Goal: Information Seeking & Learning: Learn about a topic

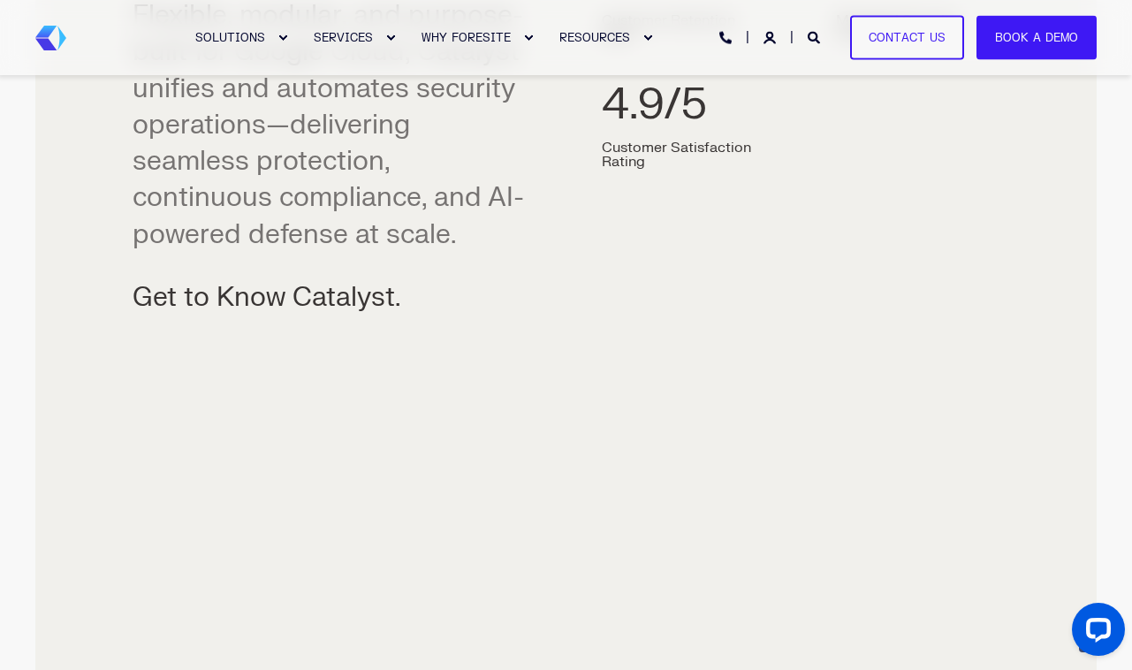
scroll to position [1563, 0]
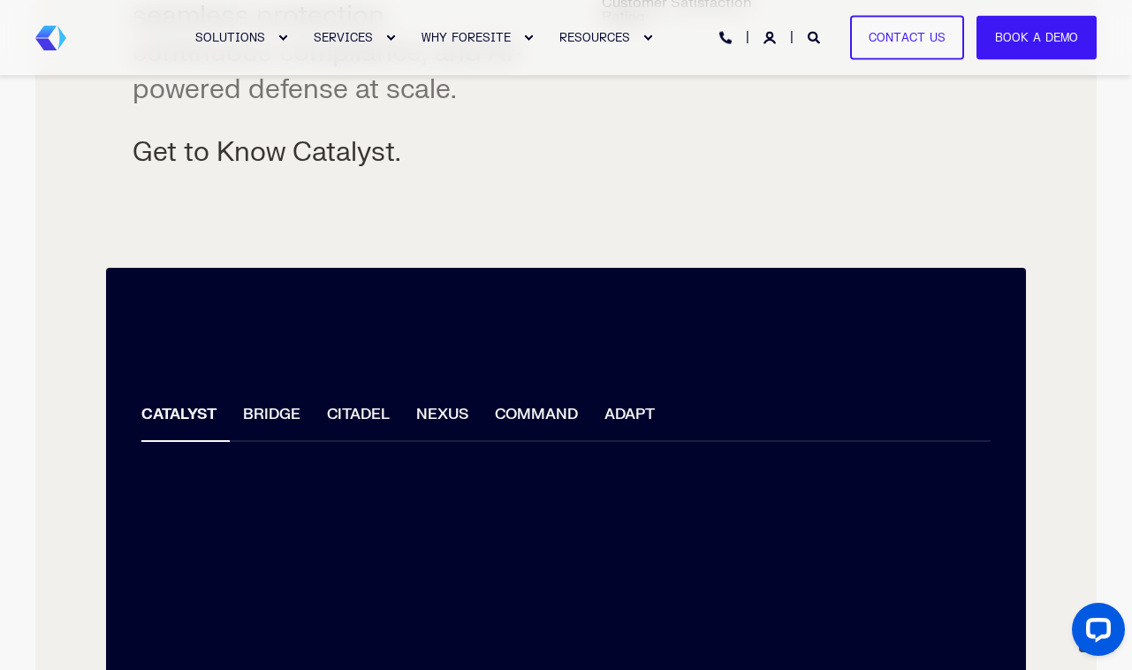
click at [273, 409] on li "BRIDGE" at bounding box center [272, 417] width 84 height 50
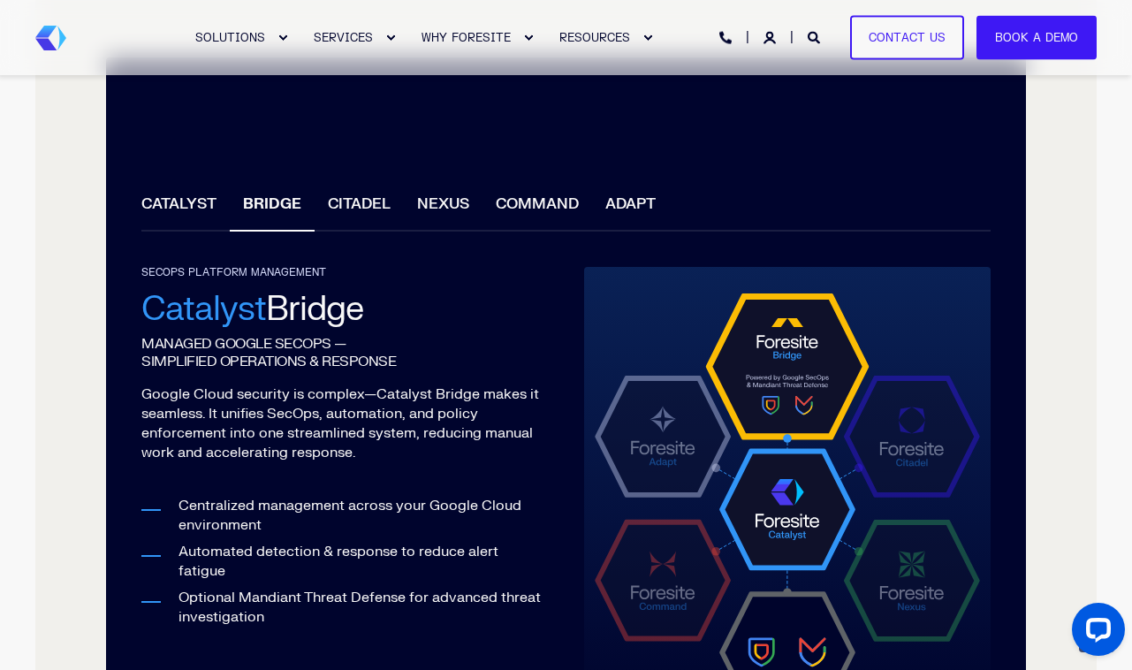
scroll to position [1777, 0]
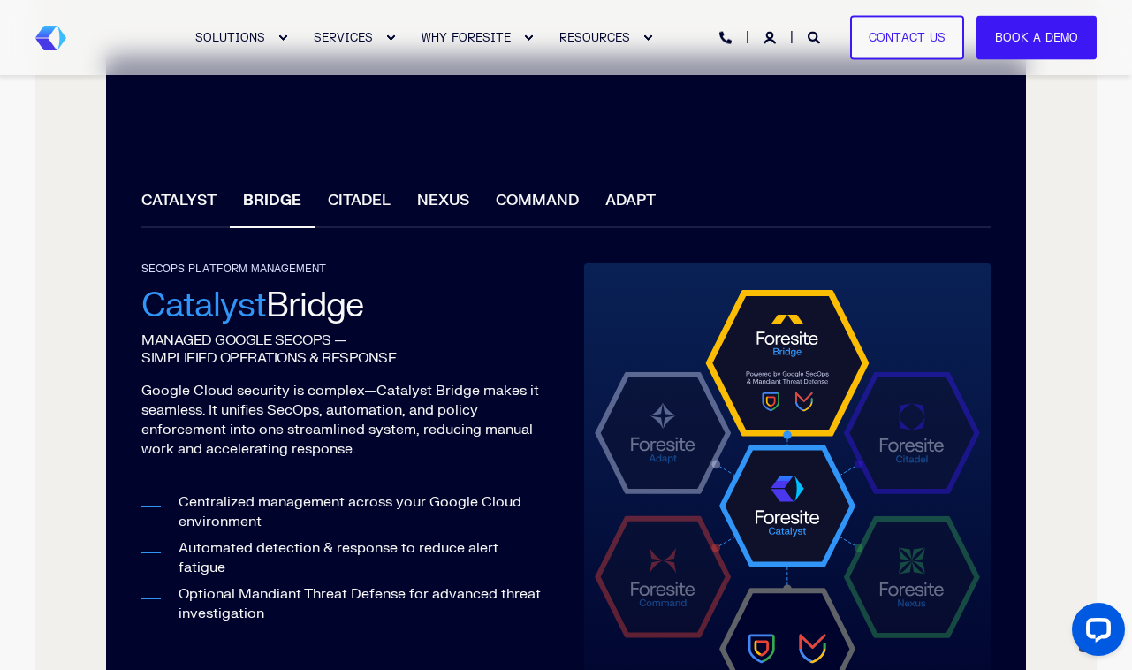
click at [372, 194] on li "CITADEL" at bounding box center [359, 203] width 89 height 50
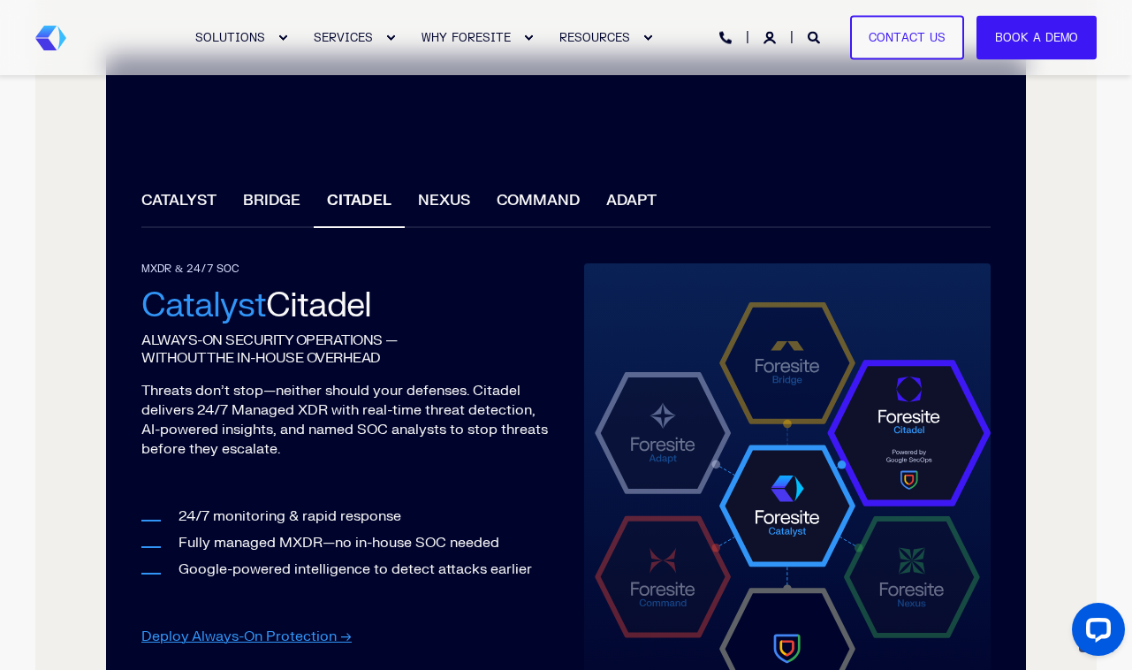
click at [458, 211] on li "NEXUS" at bounding box center [444, 203] width 79 height 50
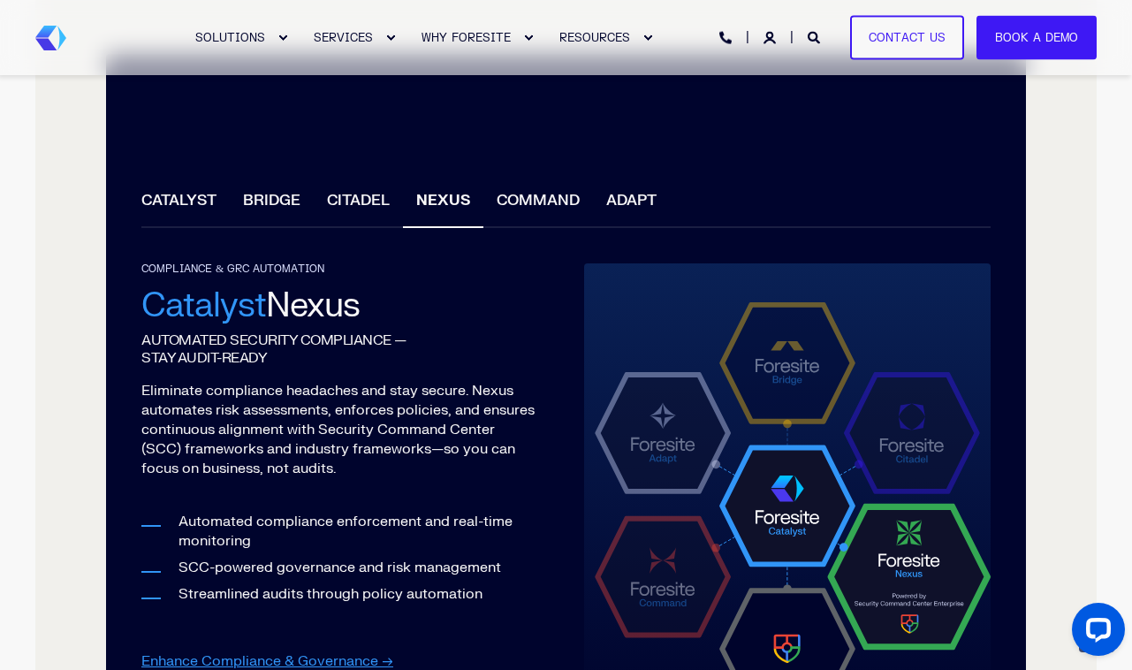
click at [502, 201] on li "COMMAND" at bounding box center [538, 203] width 110 height 50
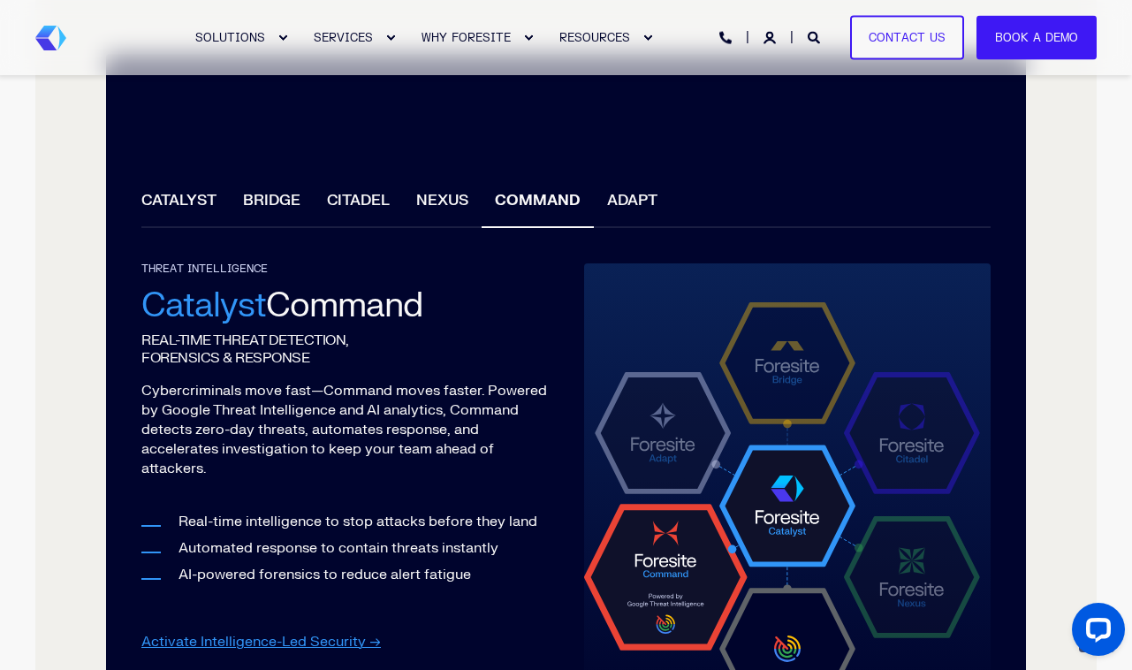
click at [626, 194] on li "ADAPT" at bounding box center [632, 203] width 77 height 50
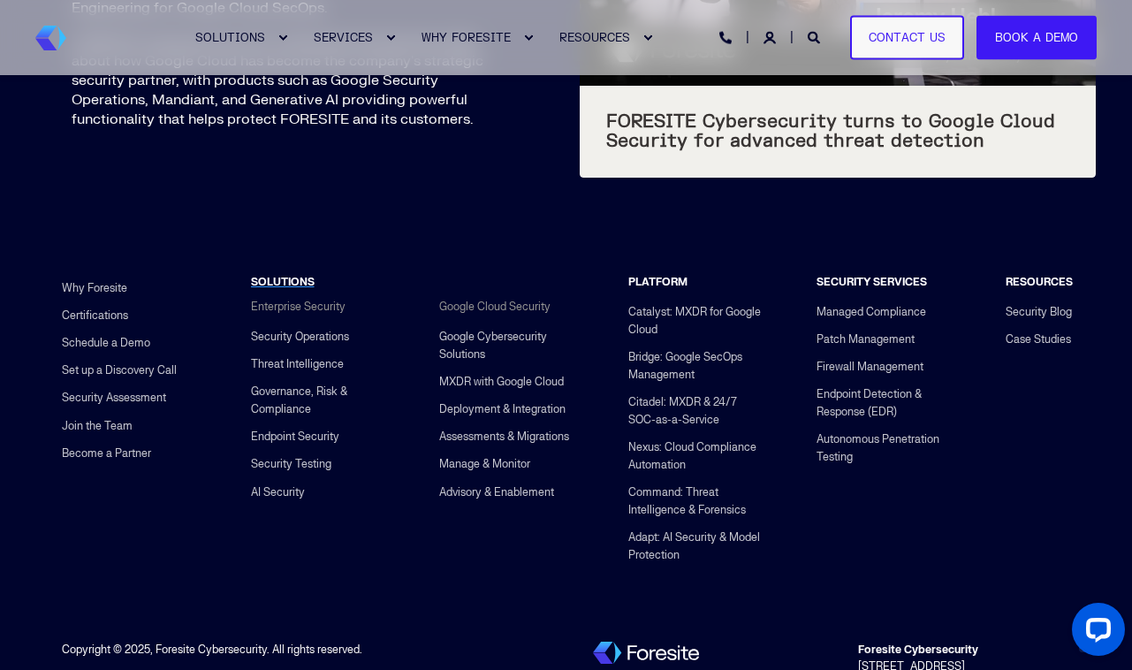
scroll to position [7128, 0]
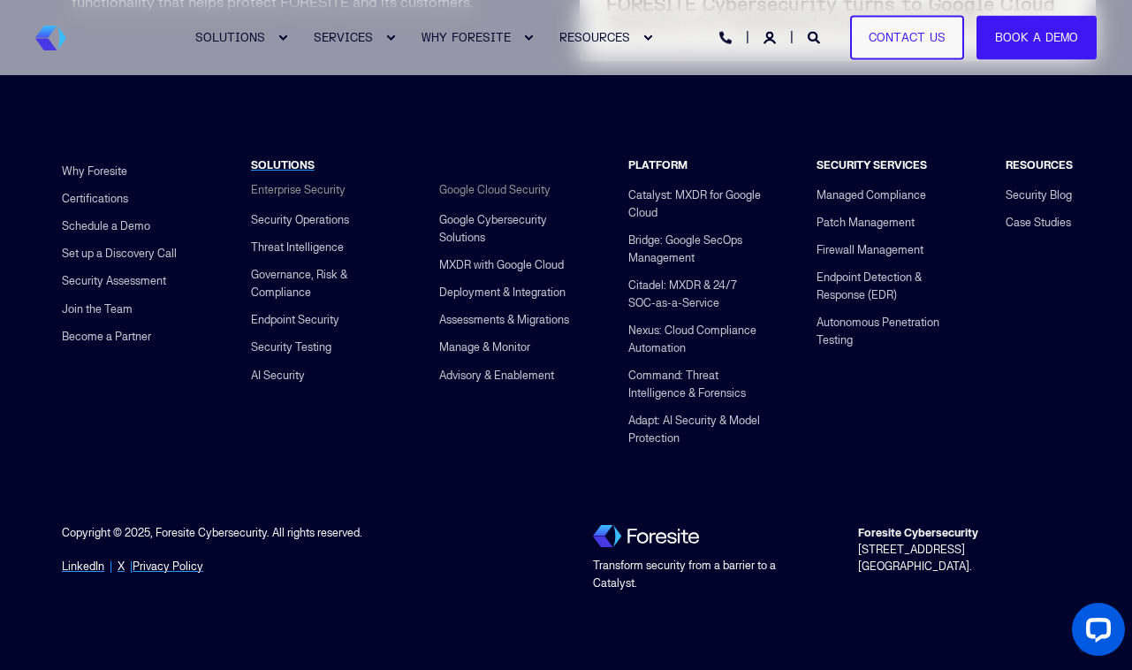
click at [301, 414] on div "SOLUTIONS Enterprise Security Security Operations Threat Intelligence Governanc…" at bounding box center [318, 318] width 189 height 372
click at [521, 378] on link "Advisory & Enablement" at bounding box center [496, 374] width 115 height 27
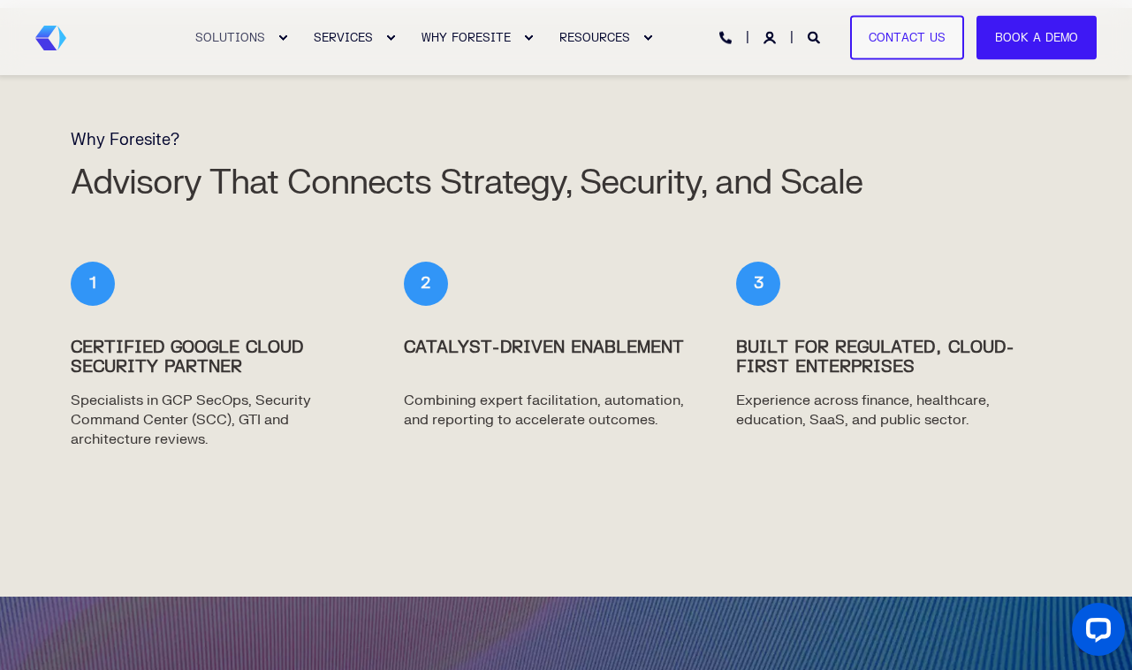
scroll to position [2901, 0]
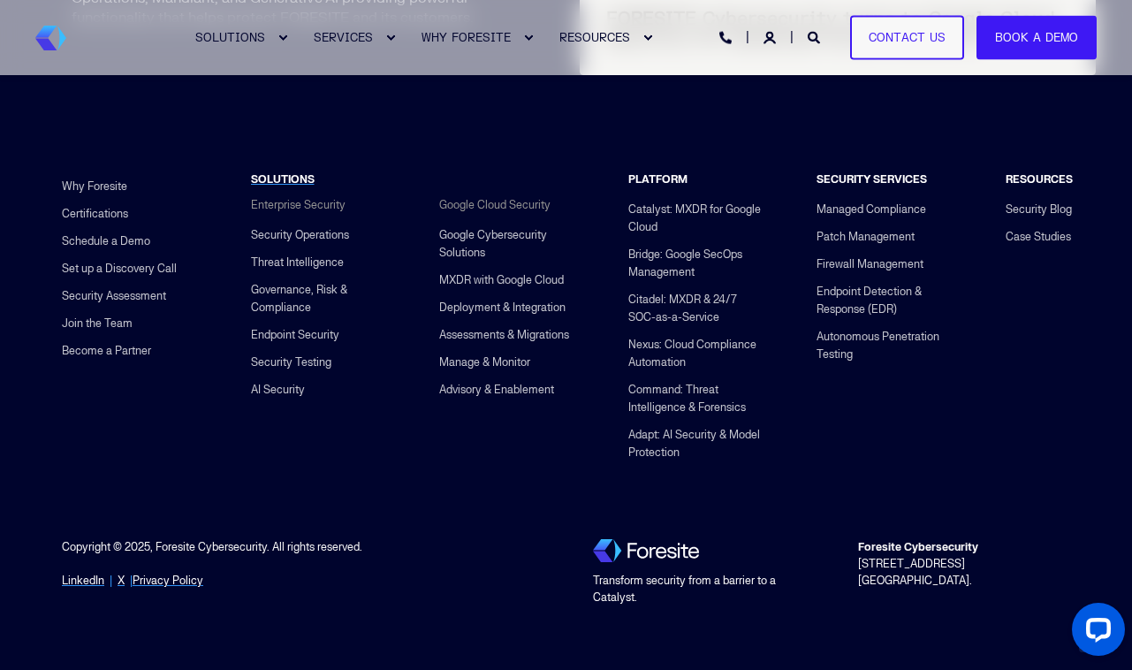
scroll to position [7128, 0]
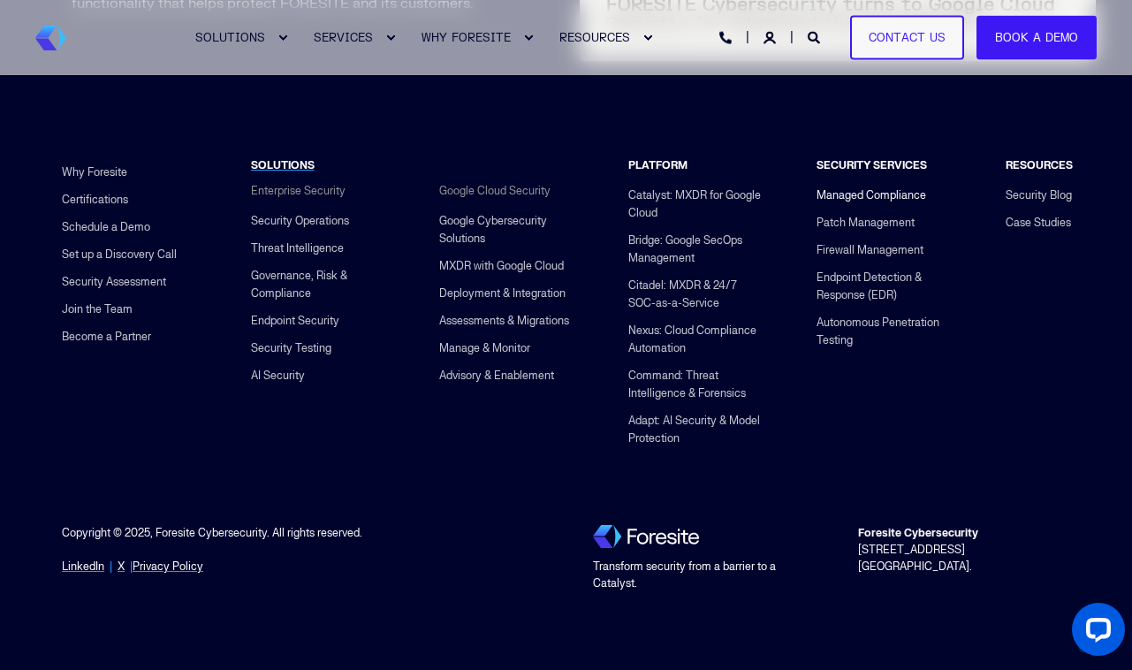
click at [836, 209] on link "Managed Compliance" at bounding box center [872, 195] width 110 height 27
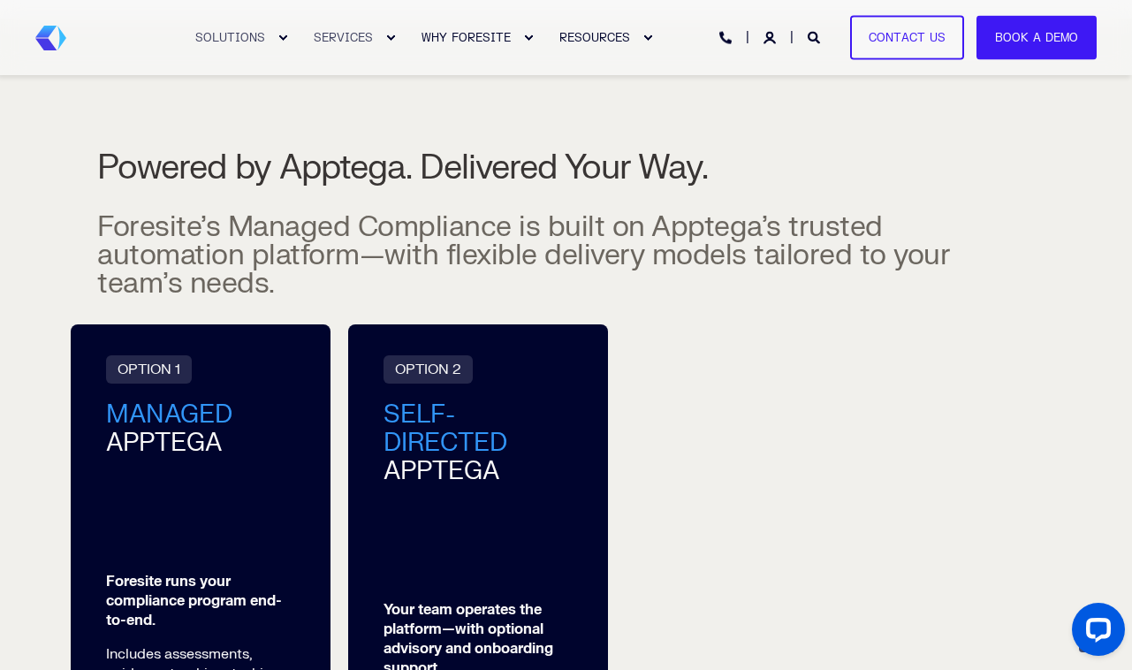
scroll to position [2168, 0]
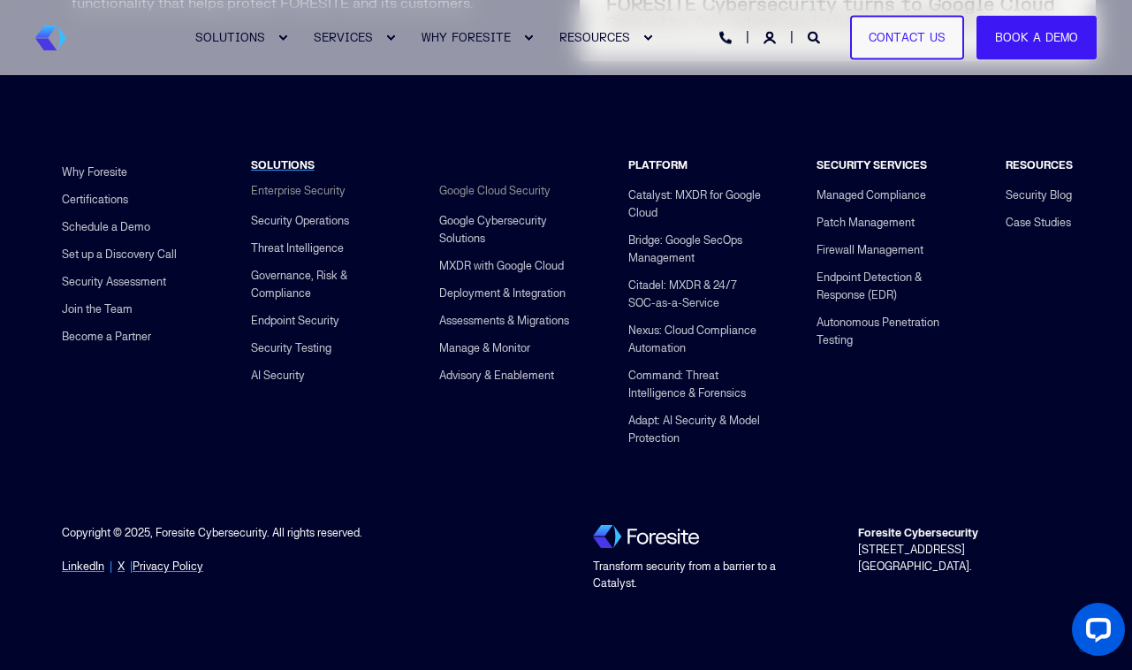
scroll to position [7528, 0]
click at [481, 321] on link "Assessments & Migrations" at bounding box center [504, 320] width 130 height 27
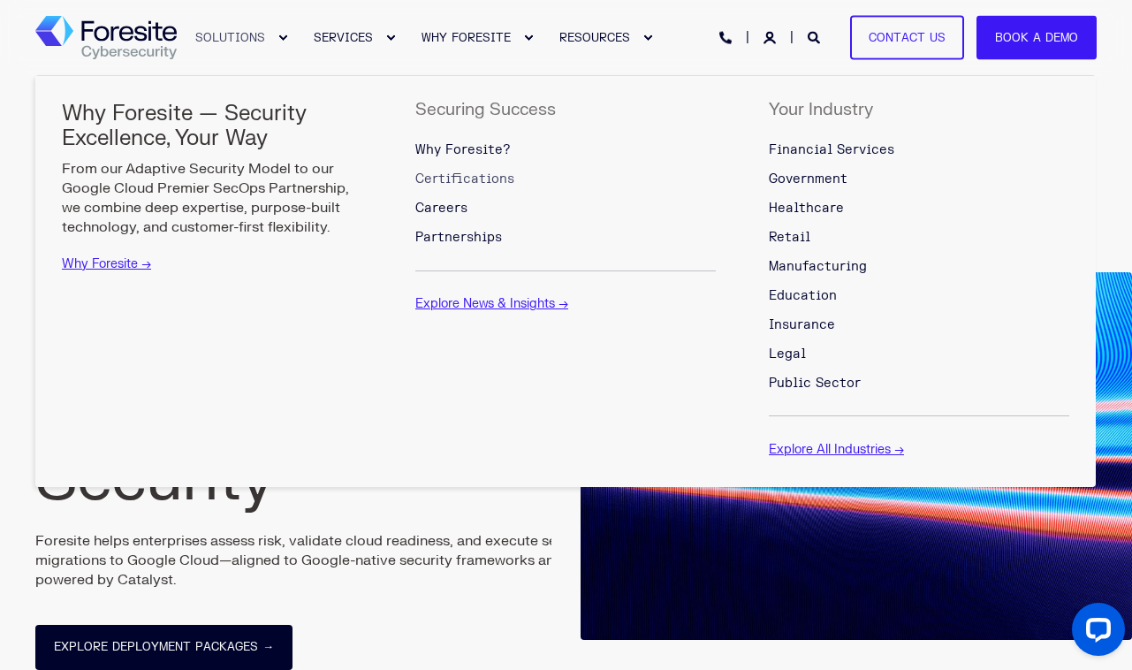
click at [453, 184] on span "Certifications" at bounding box center [464, 178] width 99 height 15
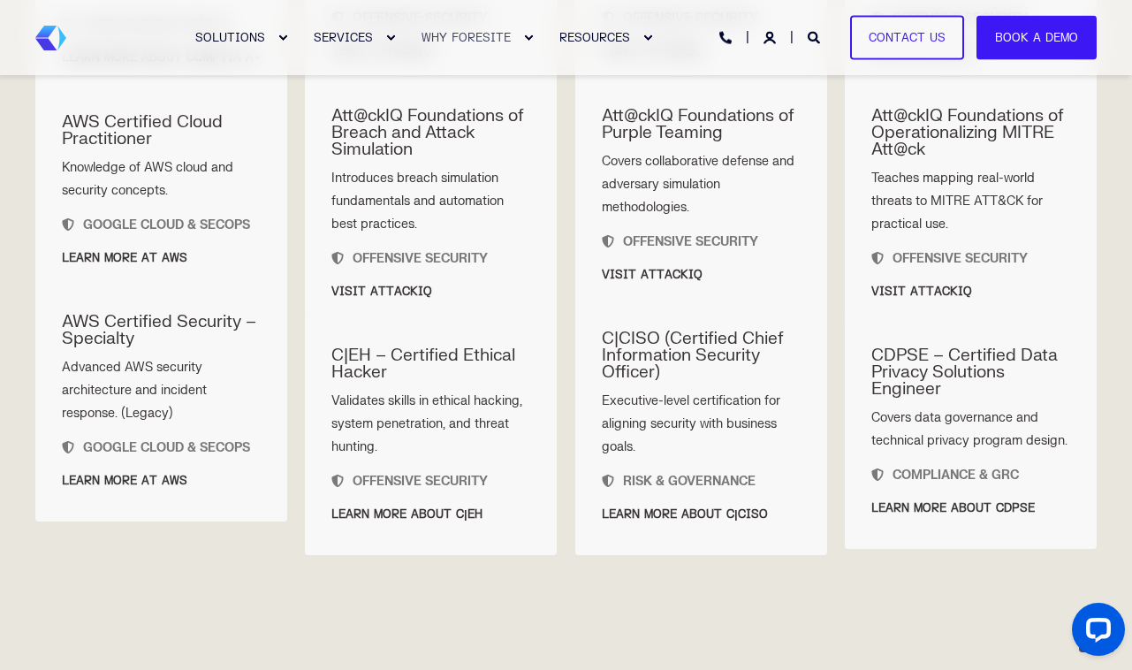
scroll to position [1252, 0]
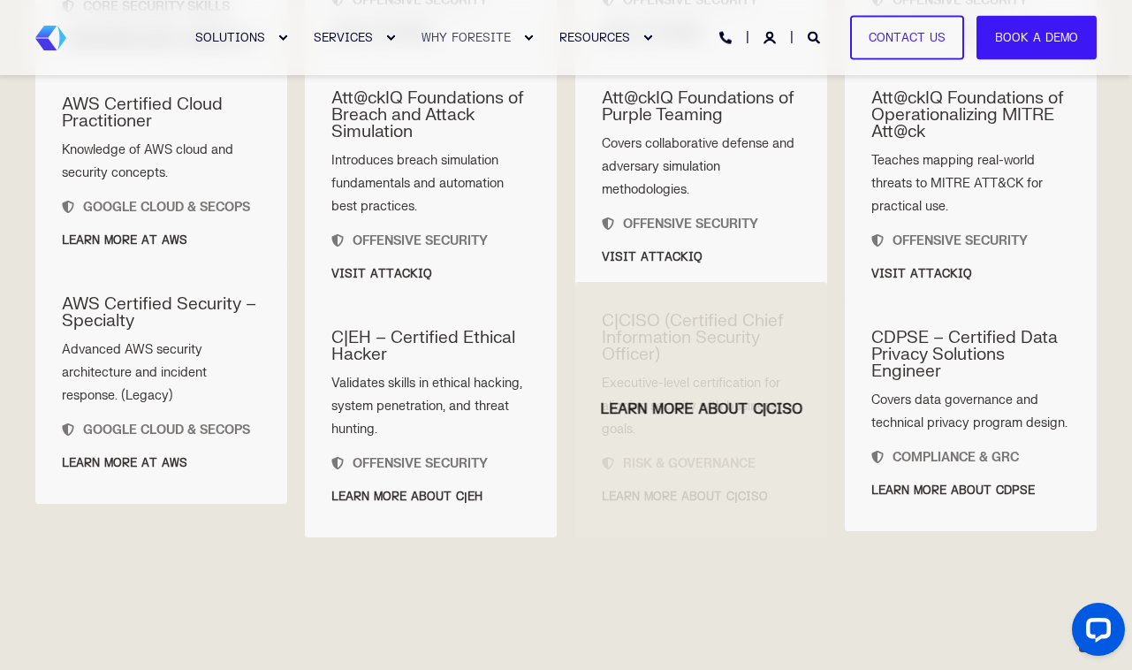
click at [658, 435] on div at bounding box center [701, 409] width 252 height 255
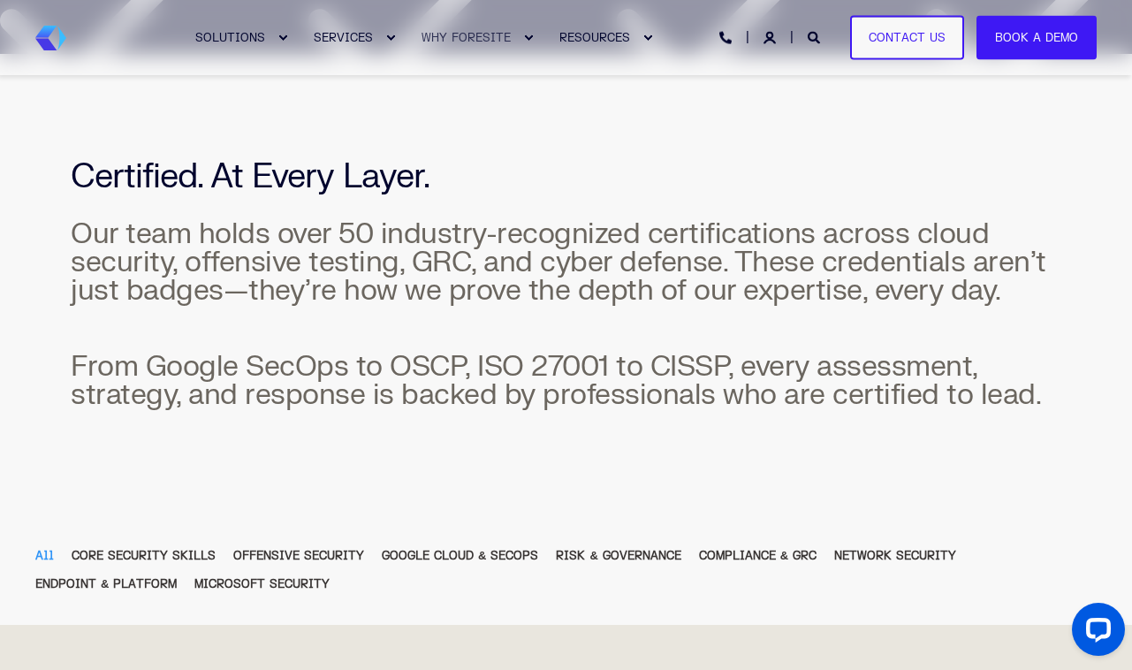
scroll to position [0, 0]
